Goal: Check status: Check status

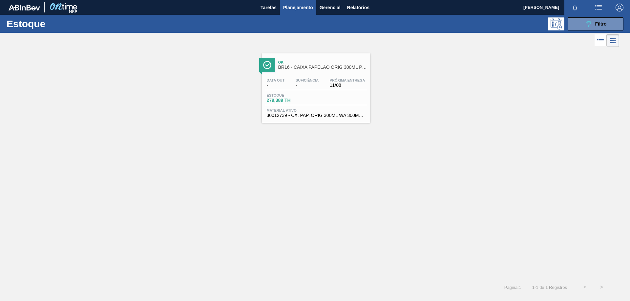
click at [83, 85] on div "Ok BR16 - CAIXA PAPELÃO ORIG 300ML PROPRIETÁRIA Data out - Suficiência - Próxim…" at bounding box center [315, 86] width 630 height 74
drag, startPoint x: 619, startPoint y: 22, endPoint x: 600, endPoint y: 82, distance: 62.7
click at [618, 22] on button "089F7B8B-B2A5-4AFE-B5C0-19BA573D28AC Filtro" at bounding box center [595, 23] width 56 height 13
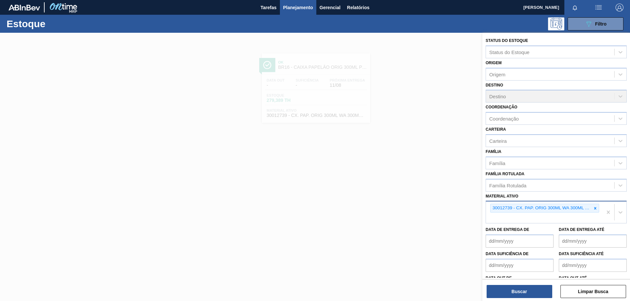
click at [594, 207] on icon at bounding box center [595, 208] width 5 height 5
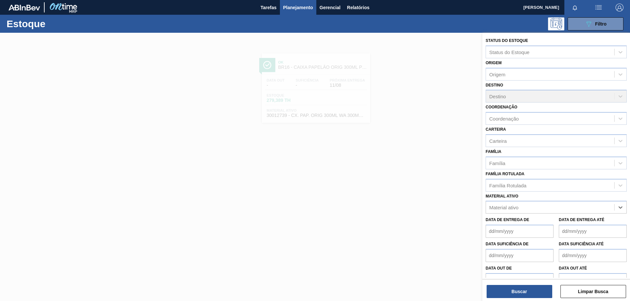
paste ativo "30017830"
type ativo "30017830"
click at [545, 216] on div "Data de Entrega de" at bounding box center [519, 227] width 68 height 23
drag, startPoint x: 532, startPoint y: 199, endPoint x: 530, endPoint y: 202, distance: 3.5
click at [531, 199] on div "Material ativo Material ativo" at bounding box center [555, 203] width 141 height 22
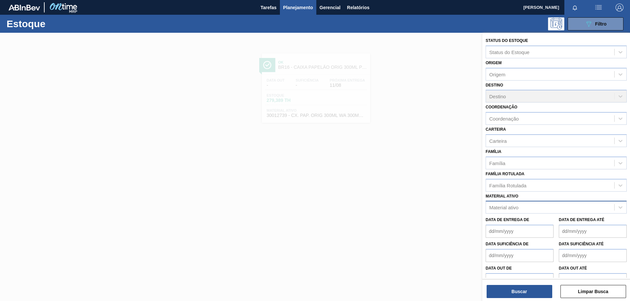
click at [530, 202] on div "Material ativo" at bounding box center [555, 207] width 141 height 13
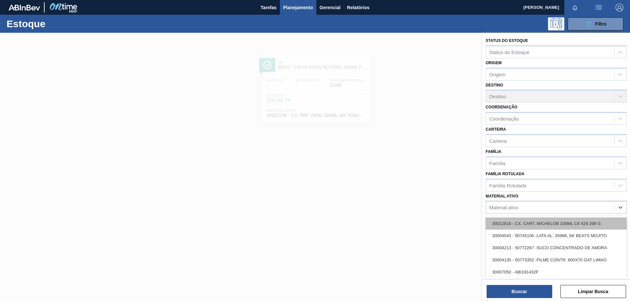
paste ativo "30017830"
type ativo "30017830"
drag, startPoint x: 526, startPoint y: 219, endPoint x: 527, endPoint y: 223, distance: 3.3
click at [526, 220] on div "30017830 - FOLHA SEPARADORA IMPERMEAVEL" at bounding box center [555, 224] width 141 height 12
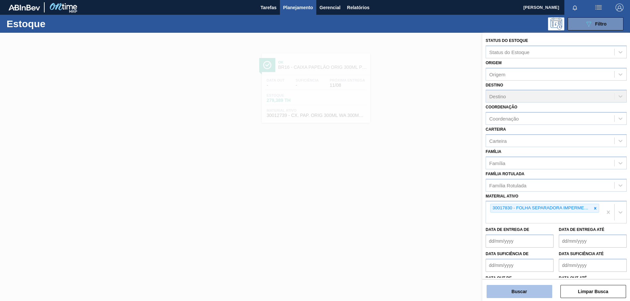
click at [532, 293] on button "Buscar" at bounding box center [519, 291] width 66 height 13
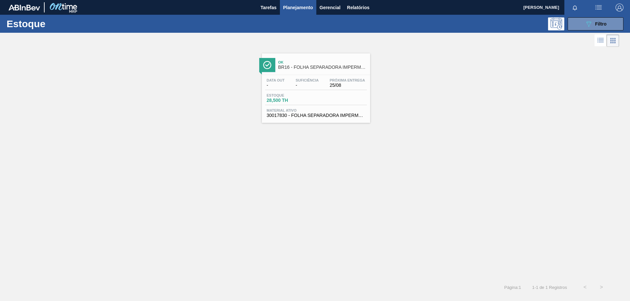
click at [310, 82] on span "Suficiência" at bounding box center [307, 80] width 23 height 4
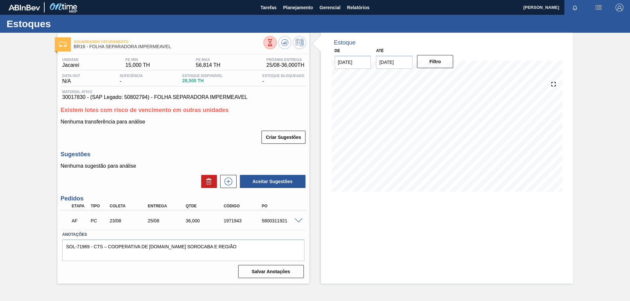
click at [267, 224] on div "AF PC 23/08 25/08 36,000 1971943 5800311921" at bounding box center [182, 220] width 228 height 13
copy div "5800311921"
click at [303, 9] on span "Planejamento" at bounding box center [298, 8] width 30 height 8
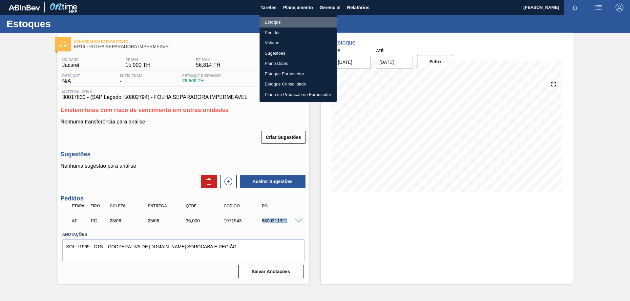
click at [277, 19] on li "Estoque" at bounding box center [297, 22] width 77 height 10
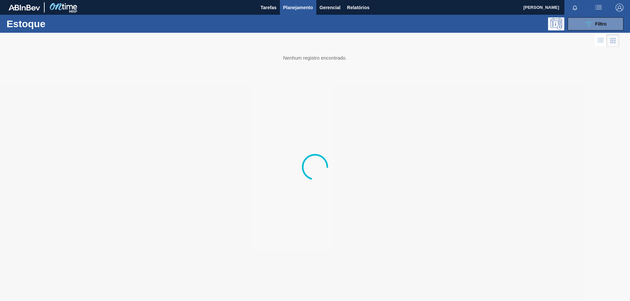
drag, startPoint x: 581, startPoint y: 28, endPoint x: 576, endPoint y: 40, distance: 13.7
click at [580, 27] on button "089F7B8B-B2A5-4AFE-B5C0-19BA573D28AC Filtro" at bounding box center [595, 23] width 56 height 13
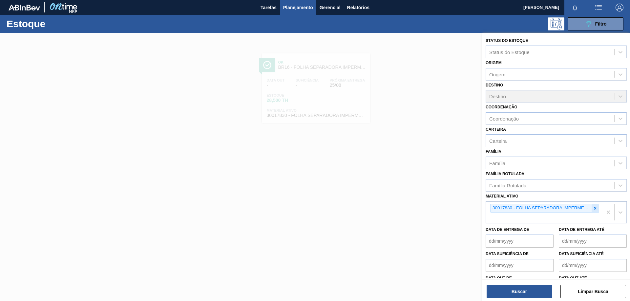
click at [594, 209] on icon at bounding box center [595, 208] width 2 height 2
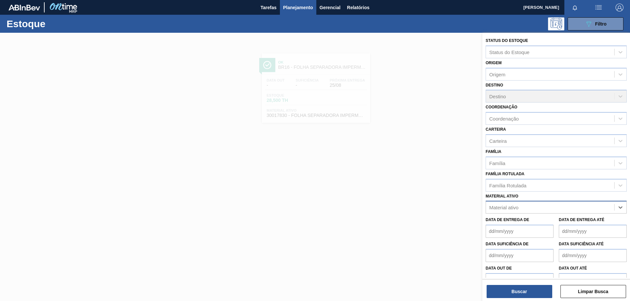
paste ativo "30009353"
type ativo "30009353"
click at [527, 218] on div "30009353 - [GEOGRAPHIC_DATA]. PRATA TAB VERMELHO CDL AUTO" at bounding box center [555, 224] width 141 height 12
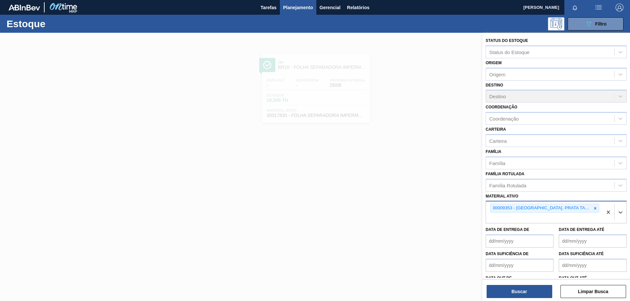
click at [524, 283] on div "Buscar Limpar Busca" at bounding box center [556, 288] width 148 height 18
click at [529, 289] on button "Buscar" at bounding box center [519, 291] width 66 height 13
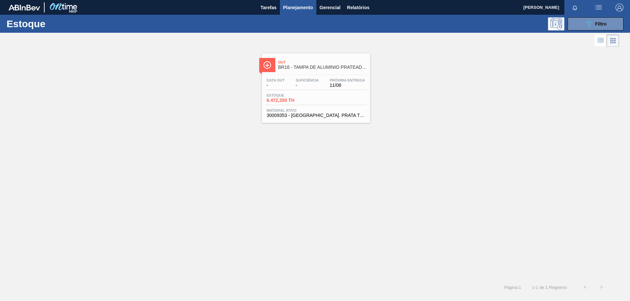
click at [342, 90] on div "Data out - Suficiência - Próxima Entrega 11/08 Estoque 6.472,350 TH Material at…" at bounding box center [316, 97] width 108 height 45
